Goal: Task Accomplishment & Management: Manage account settings

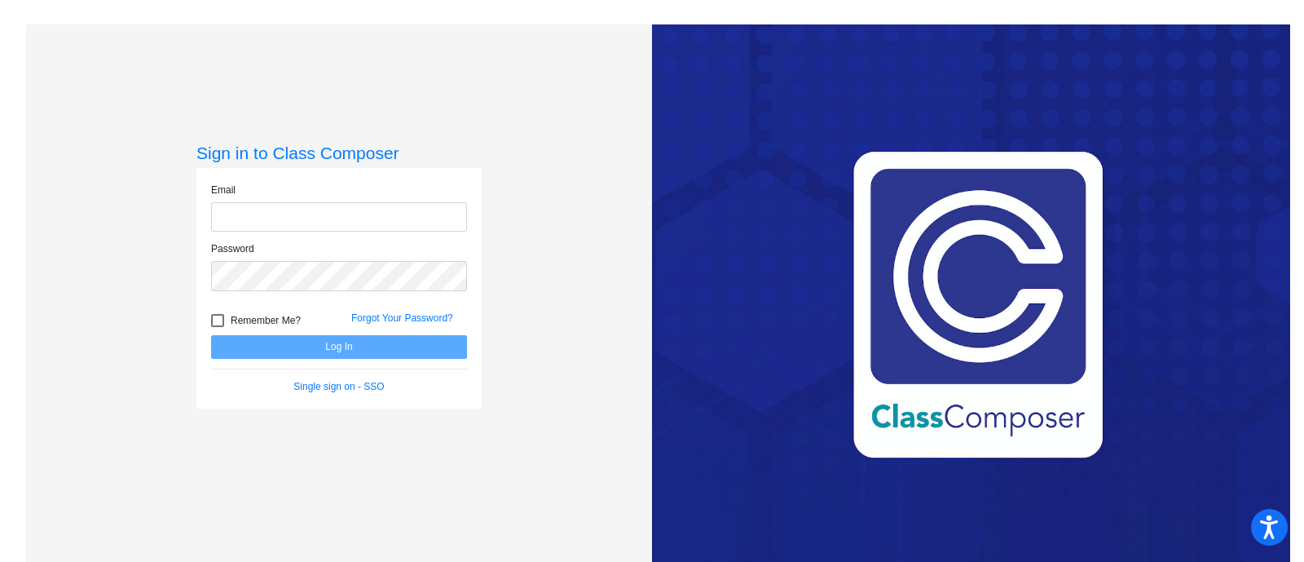
type input "[EMAIL_ADDRESS][PERSON_NAME][DOMAIN_NAME]"
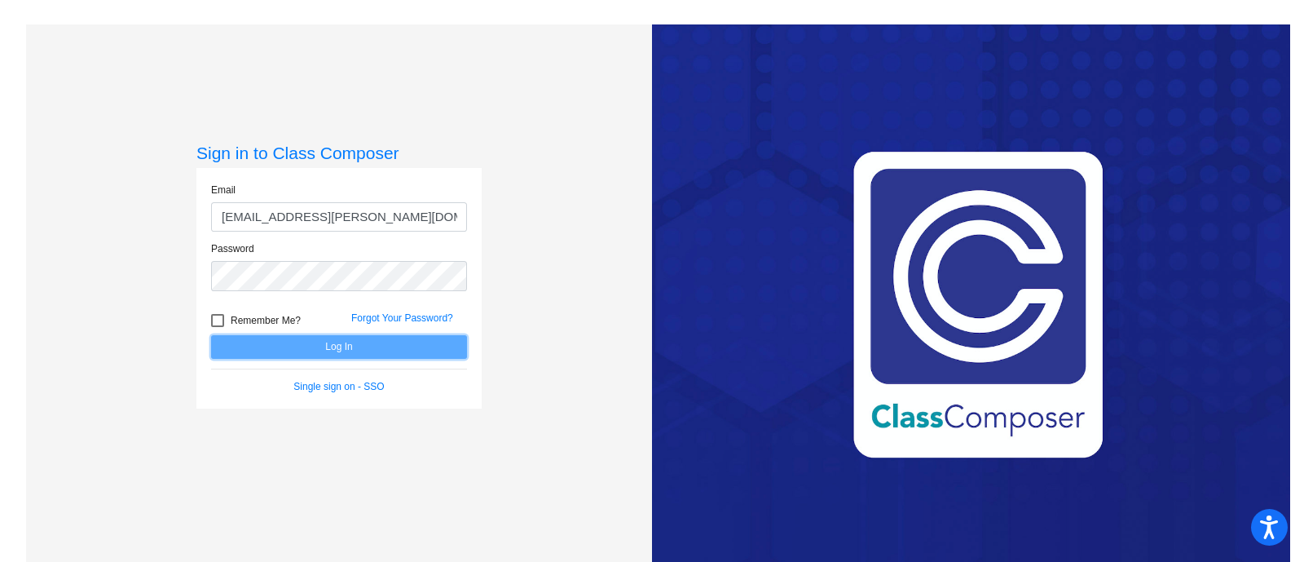
click at [382, 344] on button "Log In" at bounding box center [339, 347] width 256 height 24
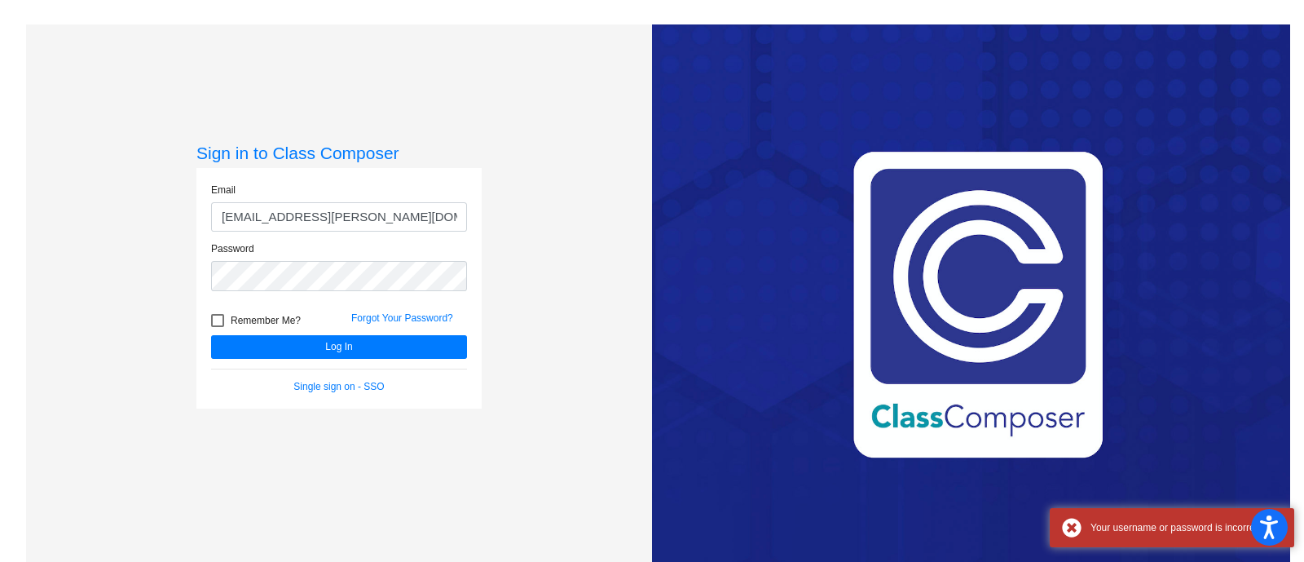
drag, startPoint x: 382, startPoint y: 344, endPoint x: 223, endPoint y: 306, distance: 163.5
click at [223, 306] on div "Remember Me? Forgot Your Password?" at bounding box center [339, 318] width 280 height 34
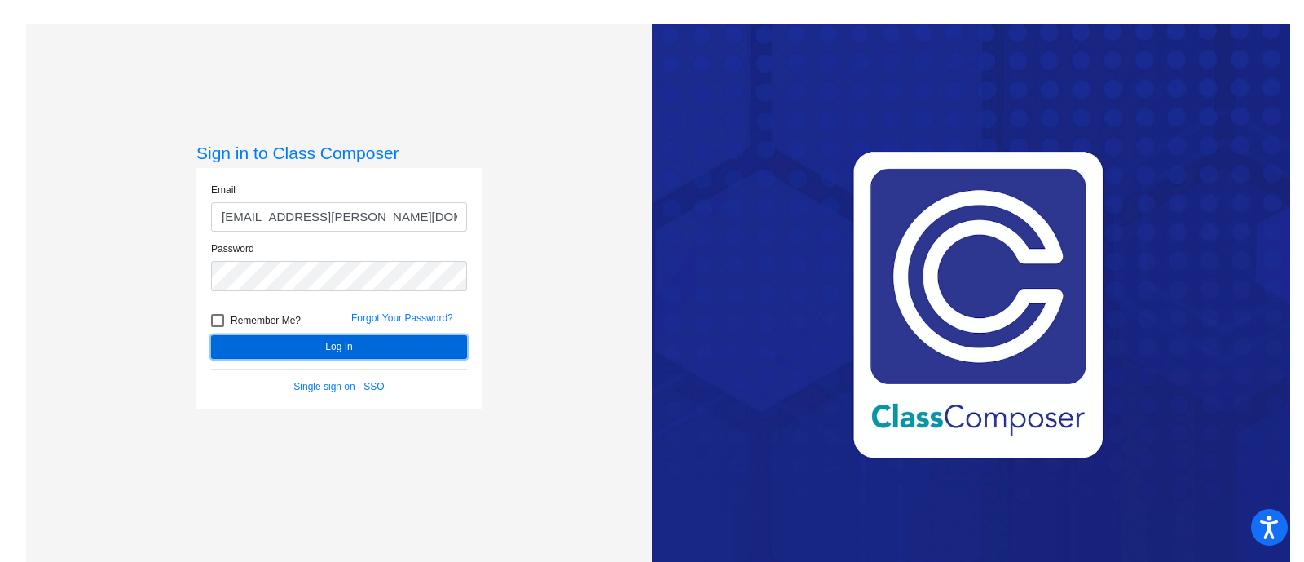
drag, startPoint x: 281, startPoint y: 334, endPoint x: 261, endPoint y: 342, distance: 21.9
click at [261, 342] on button "Log In" at bounding box center [339, 347] width 256 height 24
drag, startPoint x: 261, startPoint y: 342, endPoint x: 236, endPoint y: 348, distance: 25.9
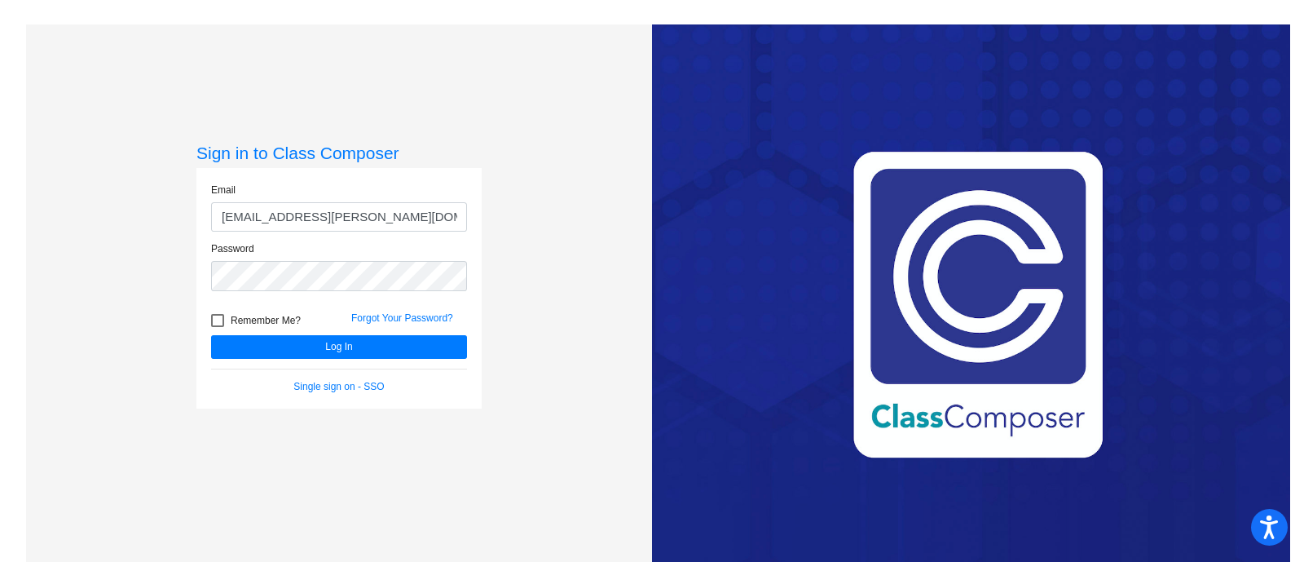
drag, startPoint x: 236, startPoint y: 348, endPoint x: 666, endPoint y: 328, distance: 430.8
click at [666, 328] on div "Love Class Composer? Share it with a friend! If you're happy with Class Compose…" at bounding box center [971, 305] width 638 height 562
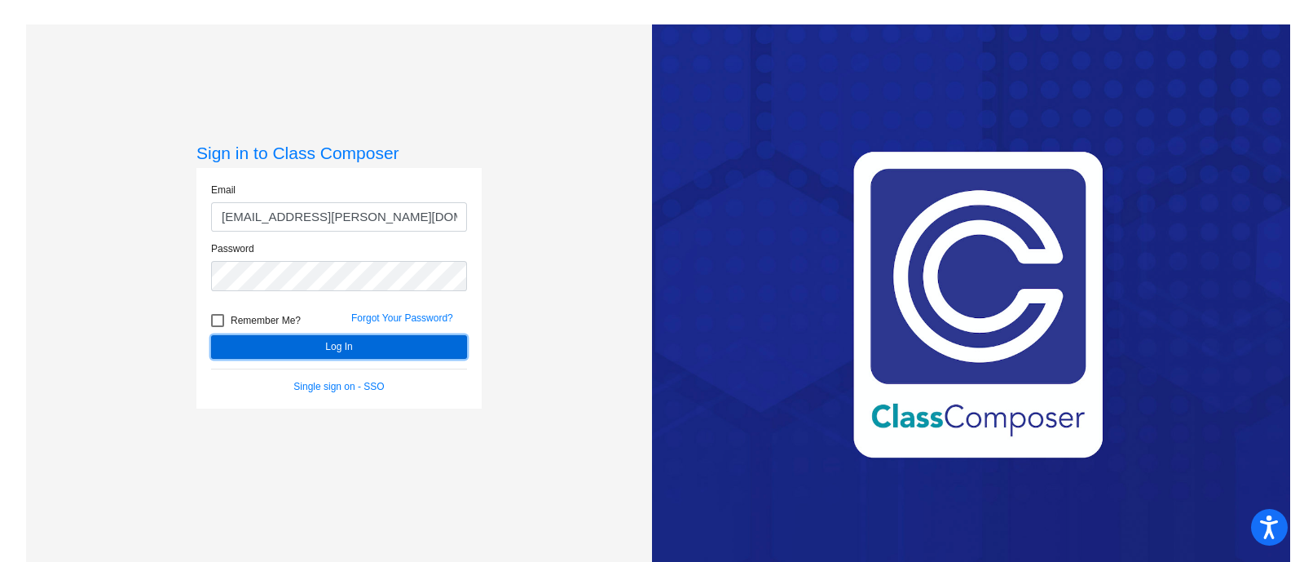
drag, startPoint x: 353, startPoint y: 347, endPoint x: 323, endPoint y: 348, distance: 30.2
click at [323, 348] on button "Log In" at bounding box center [339, 347] width 256 height 24
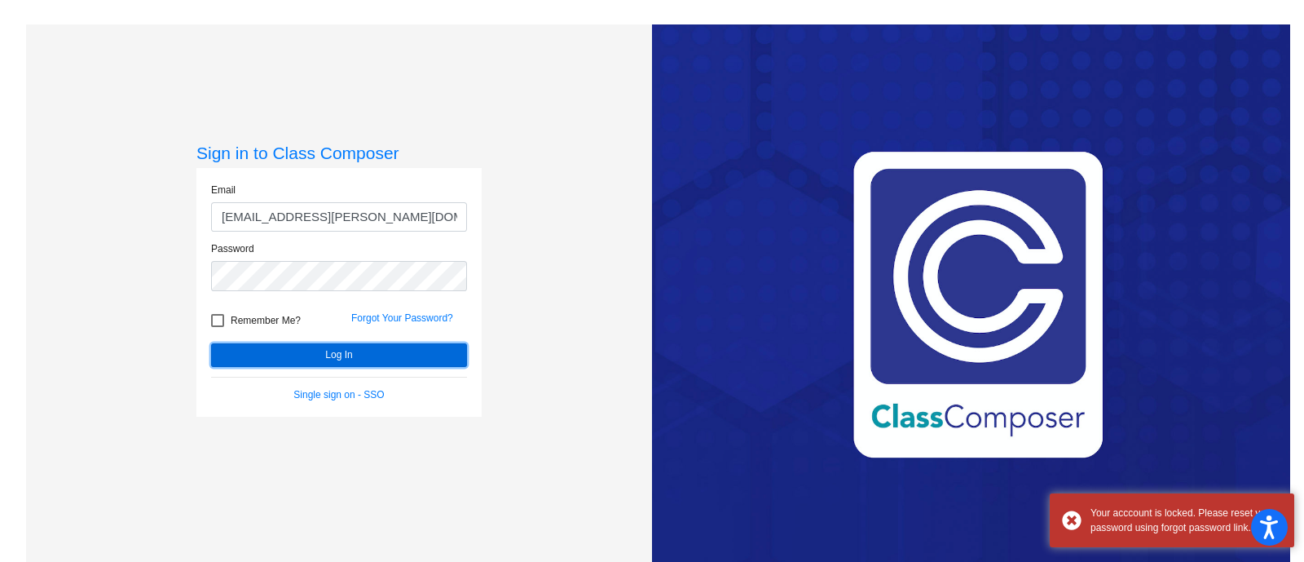
click at [323, 348] on button "Log In" at bounding box center [339, 355] width 256 height 24
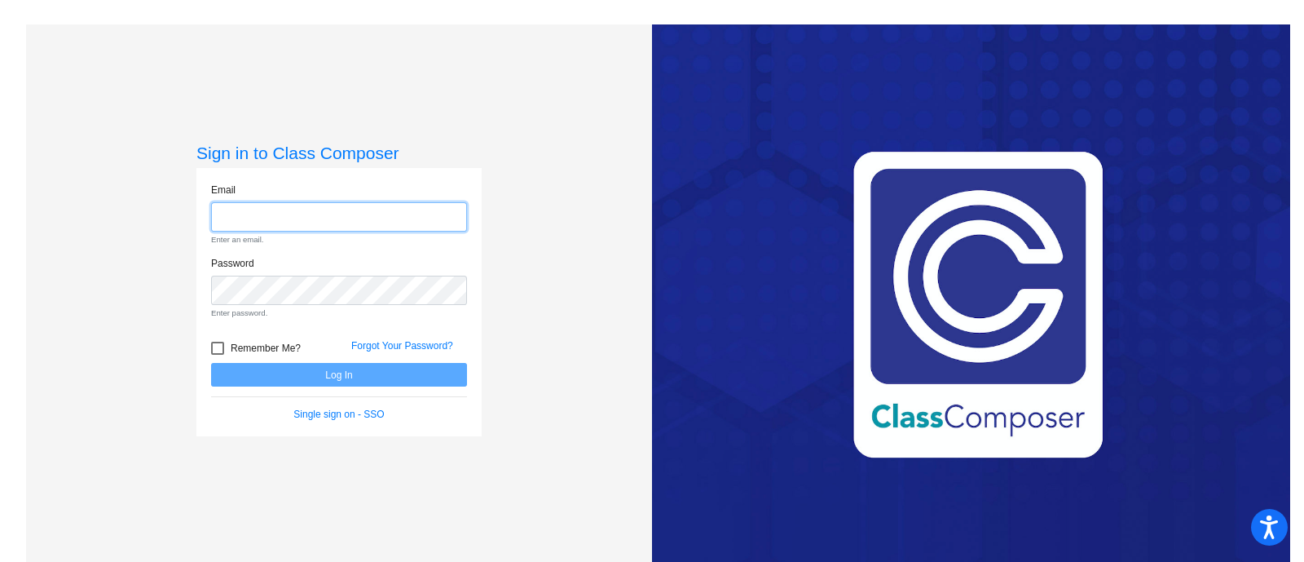
type input "[EMAIL_ADDRESS][PERSON_NAME][DOMAIN_NAME]"
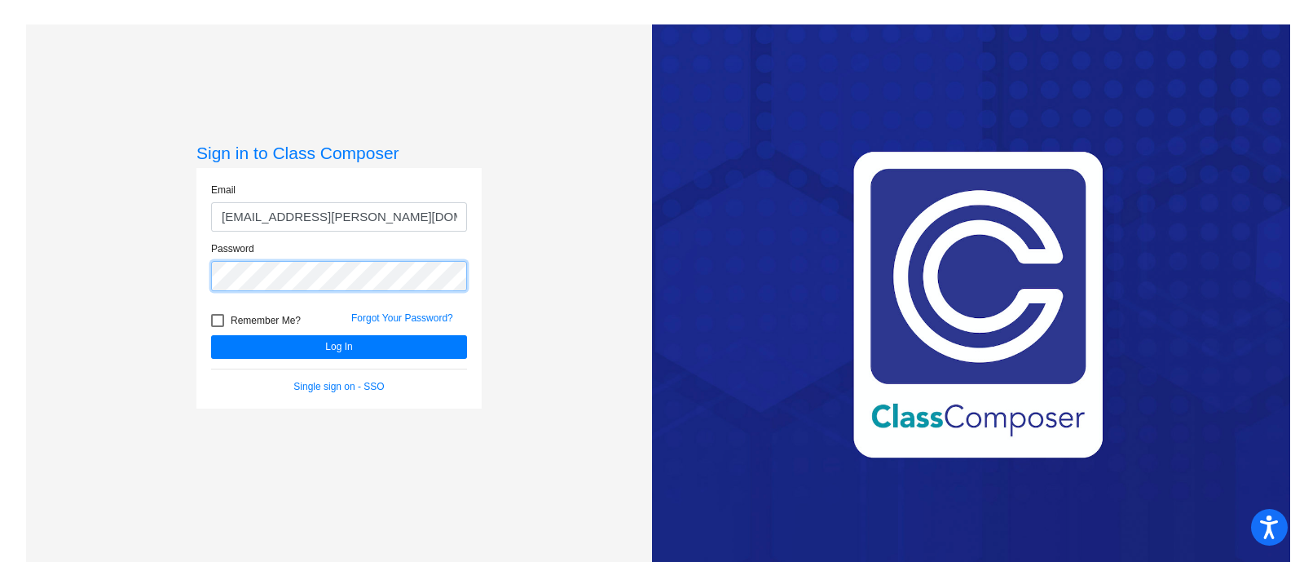
click at [130, 331] on div "Sign in to Class Composer Email [EMAIL_ADDRESS][PERSON_NAME][DOMAIN_NAME] Passw…" at bounding box center [339, 305] width 626 height 562
click at [211, 335] on button "Log In" at bounding box center [339, 347] width 256 height 24
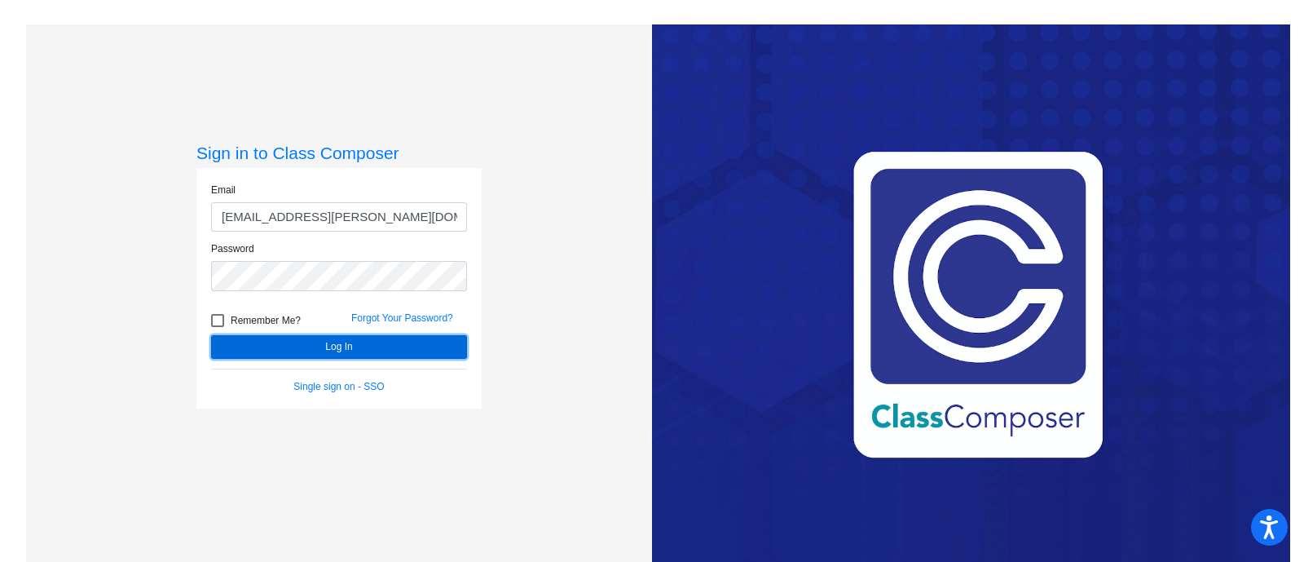
click at [240, 336] on button "Log In" at bounding box center [339, 347] width 256 height 24
